Goal: Information Seeking & Learning: Find specific fact

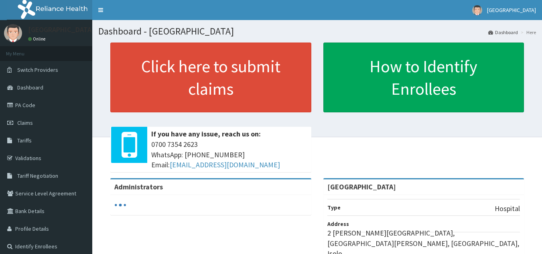
click at [41, 124] on link "Claims" at bounding box center [46, 123] width 92 height 18
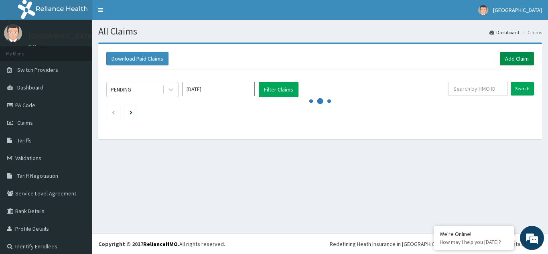
click at [507, 58] on link "Add Claim" at bounding box center [517, 59] width 34 height 14
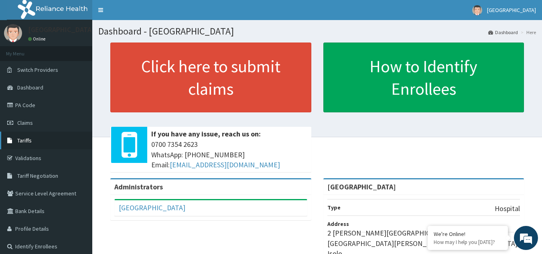
click at [29, 136] on link "Tariffs" at bounding box center [46, 141] width 92 height 18
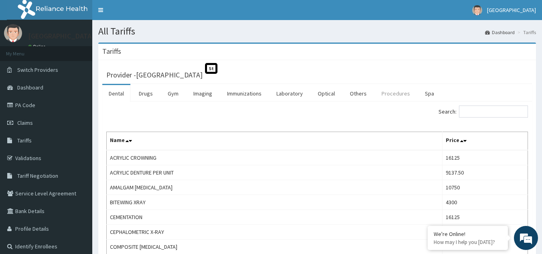
click at [397, 92] on link "Procedures" at bounding box center [395, 93] width 41 height 17
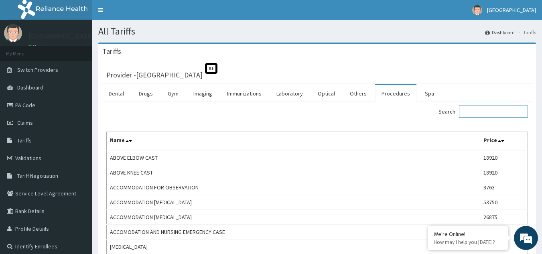
click at [498, 111] on input "Search:" at bounding box center [493, 112] width 69 height 12
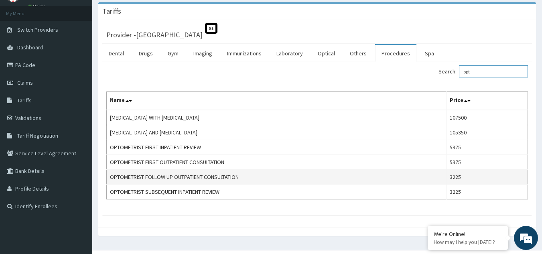
scroll to position [57, 0]
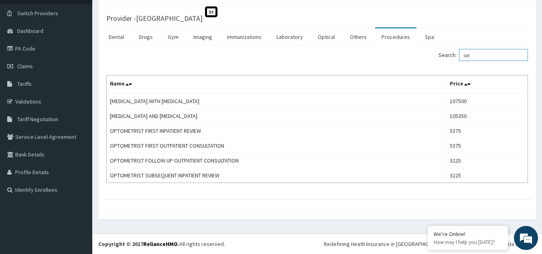
type input "opt"
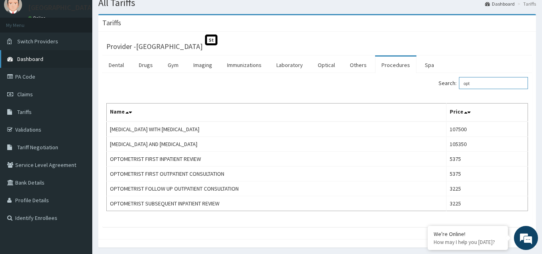
scroll to position [16, 0]
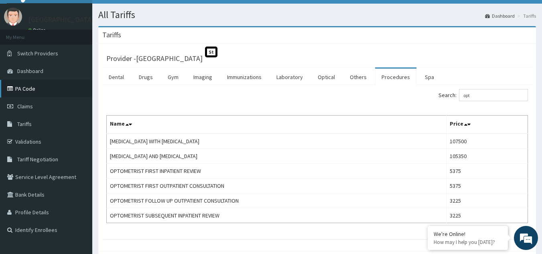
click at [31, 84] on link "PA Code" at bounding box center [46, 89] width 92 height 18
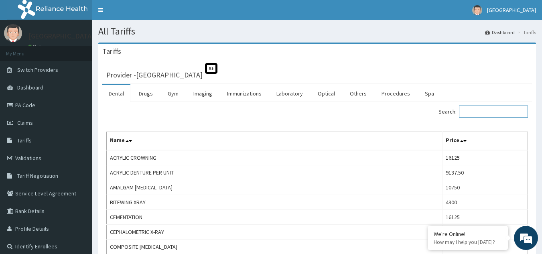
click at [484, 114] on input "Search:" at bounding box center [493, 112] width 69 height 12
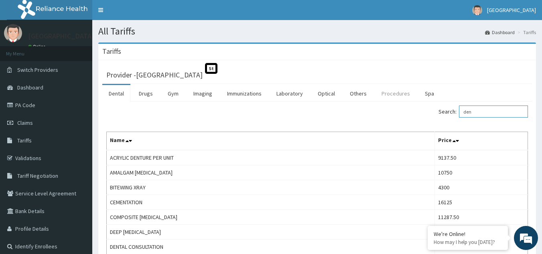
type input "den"
click at [385, 91] on link "Procedures" at bounding box center [395, 93] width 41 height 17
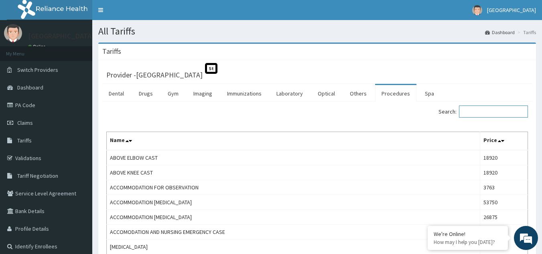
click at [492, 114] on input "Search:" at bounding box center [493, 112] width 69 height 12
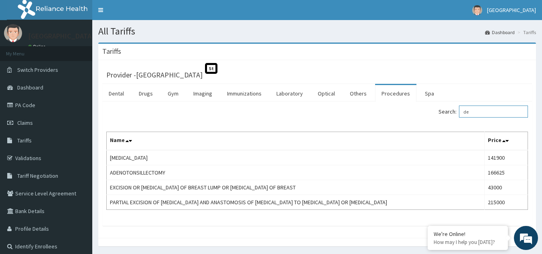
type input "d"
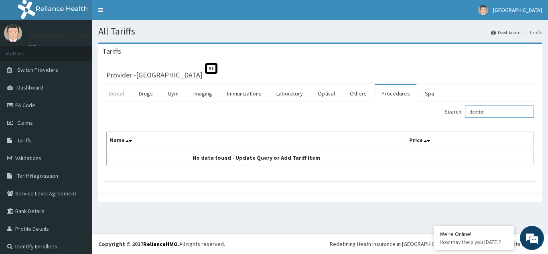
type input "dentist"
click at [121, 94] on link "Dental" at bounding box center [116, 93] width 28 height 17
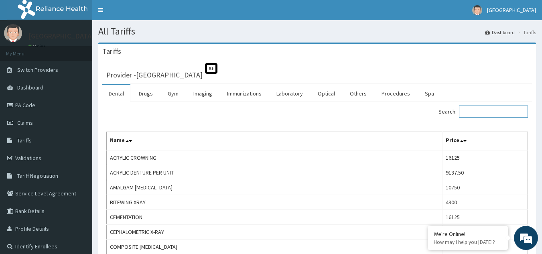
click at [476, 108] on input "Search:" at bounding box center [493, 112] width 69 height 12
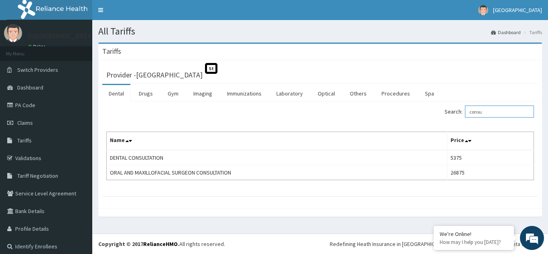
type input "consu"
click at [31, 102] on link "PA Code" at bounding box center [46, 105] width 92 height 18
